Goal: Task Accomplishment & Management: Use online tool/utility

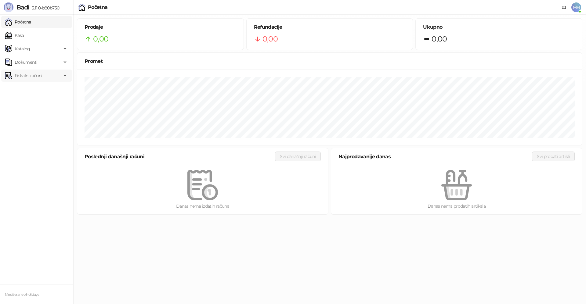
click at [35, 74] on span "Fiskalni računi" at bounding box center [28, 76] width 27 height 12
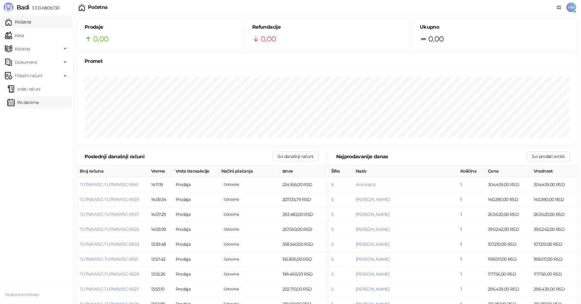
click at [33, 103] on link "Po danima" at bounding box center [22, 103] width 31 height 12
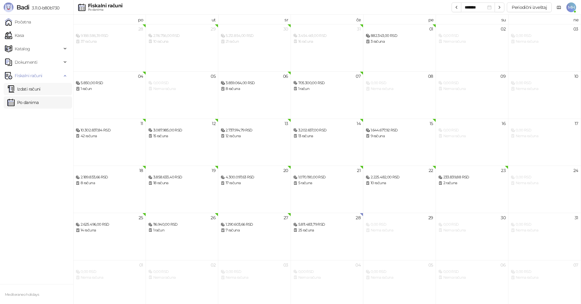
click at [40, 87] on link "Izdati računi" at bounding box center [23, 89] width 33 height 12
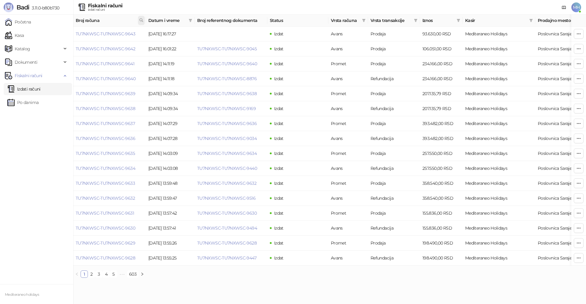
click at [142, 20] on icon at bounding box center [141, 20] width 3 height 3
click at [126, 21] on span "Broj računa" at bounding box center [106, 20] width 61 height 7
click at [117, 33] on link "TU7NXWSC-TU7NXWSC-9643" at bounding box center [106, 33] width 60 height 5
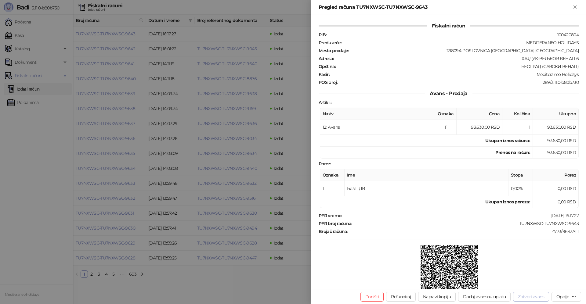
click at [526, 298] on button "Zatvori avans" at bounding box center [531, 297] width 36 height 10
type input "**********"
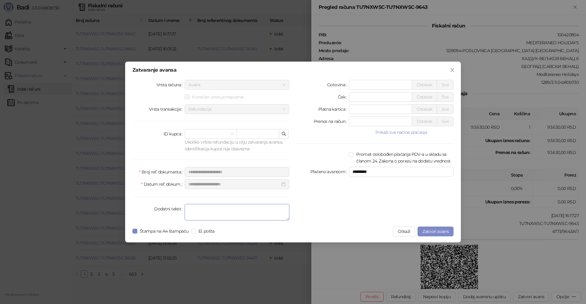
click at [194, 215] on textarea "Dodatni tekst" at bounding box center [237, 212] width 105 height 16
type textarea "*******"
click at [424, 230] on span "Zatvori avans" at bounding box center [436, 231] width 26 height 5
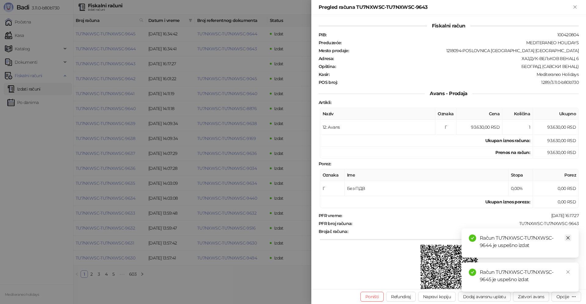
click at [568, 239] on icon "close" at bounding box center [568, 238] width 4 height 4
click at [570, 271] on icon "close" at bounding box center [568, 272] width 4 height 4
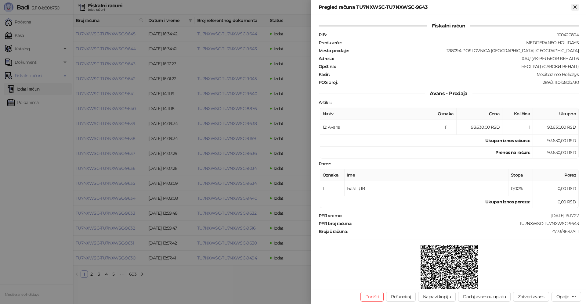
click at [576, 9] on icon "Zatvori" at bounding box center [575, 6] width 5 height 5
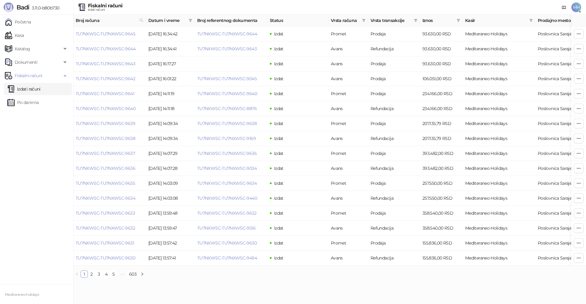
click at [31, 87] on link "Izdati računi" at bounding box center [23, 89] width 33 height 12
click at [117, 33] on link "TU7NXWSC-TU7NXWSC-9645" at bounding box center [106, 33] width 60 height 5
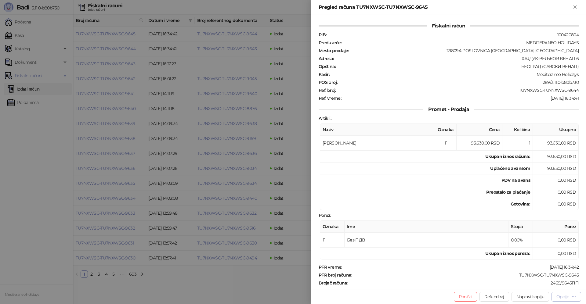
click at [558, 296] on div "Opcije" at bounding box center [563, 296] width 13 height 5
click at [538, 286] on span "Preuzmi u PDF formatu" at bounding box center [545, 285] width 63 height 7
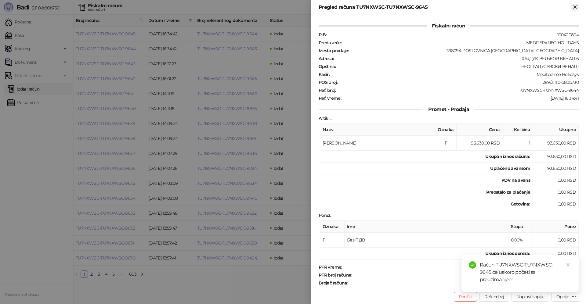
click at [576, 6] on icon "Zatvori" at bounding box center [575, 6] width 3 height 3
